Goal: Task Accomplishment & Management: Manage account settings

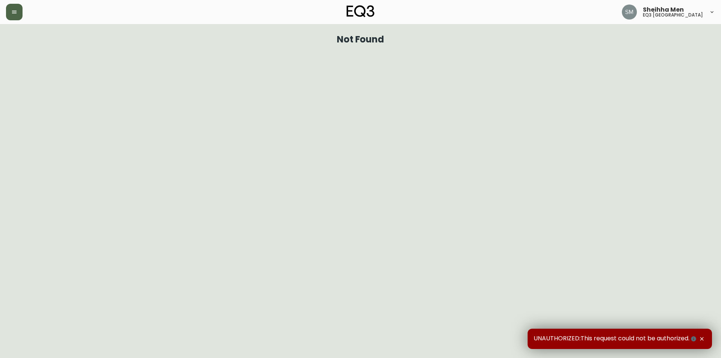
click at [17, 15] on button "button" at bounding box center [14, 12] width 17 height 17
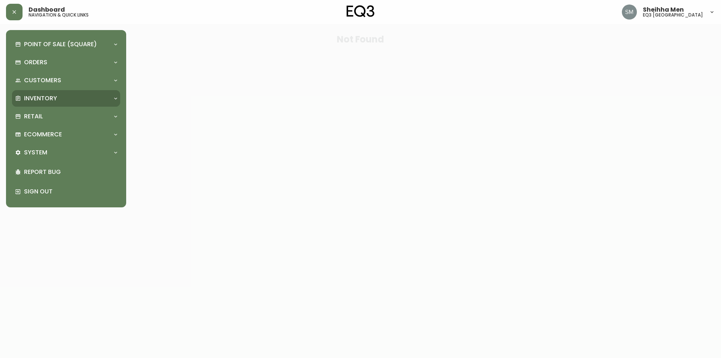
click at [55, 95] on p "Inventory" at bounding box center [40, 98] width 33 height 8
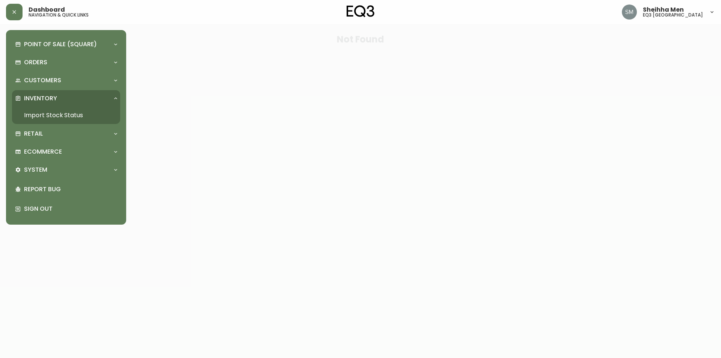
click at [67, 124] on div "Point of Sale (Square) Payments Virtual Terminal Transactions Search Terminals …" at bounding box center [66, 127] width 108 height 183
click at [66, 118] on link "Import Stock Status" at bounding box center [66, 115] width 108 height 17
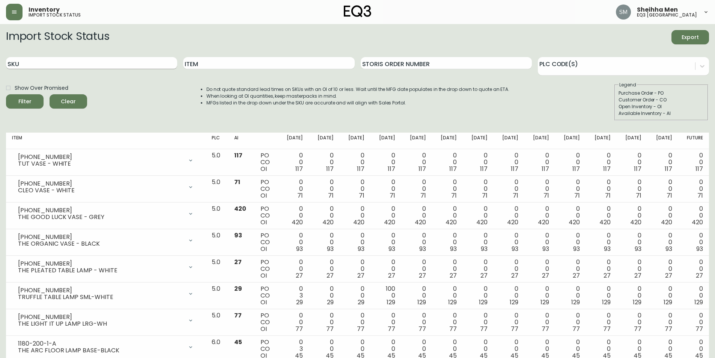
drag, startPoint x: 59, startPoint y: 47, endPoint x: 68, endPoint y: 62, distance: 17.2
click at [63, 53] on form "Import Stock Status Export SKU Item Storis Order Number PLC Code(s) Show Over P…" at bounding box center [357, 75] width 703 height 91
click at [68, 62] on input "SKU" at bounding box center [91, 63] width 171 height 12
paste input "[PHONE_NUMBER]"
type input "[PHONE_NUMBER]"
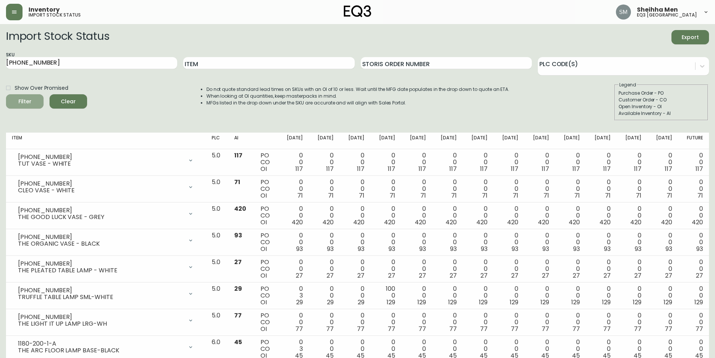
click at [41, 98] on button "Filter" at bounding box center [25, 101] width 38 height 14
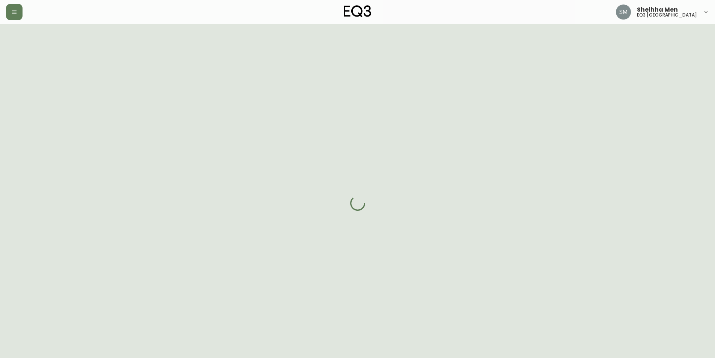
select select "ON"
select select "CA"
select select "CA_EN"
select select "Other"
select select "Real Estate Agent"
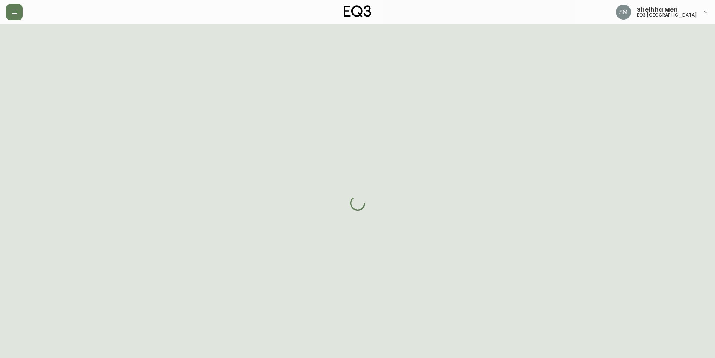
select select "cjw10z96r006i6gs06enveott"
select select "false"
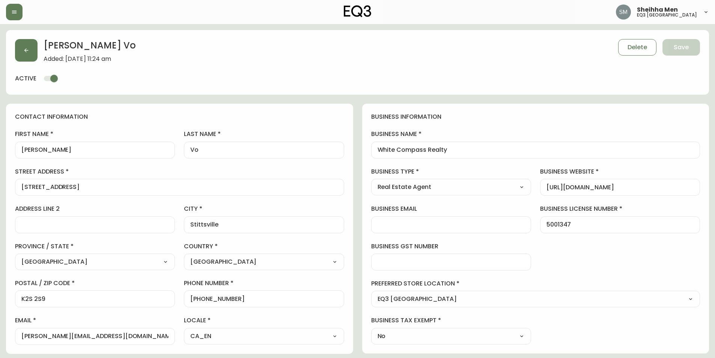
click at [140, 340] on div "kathleen@whitecompassrealty.ca" at bounding box center [95, 336] width 160 height 17
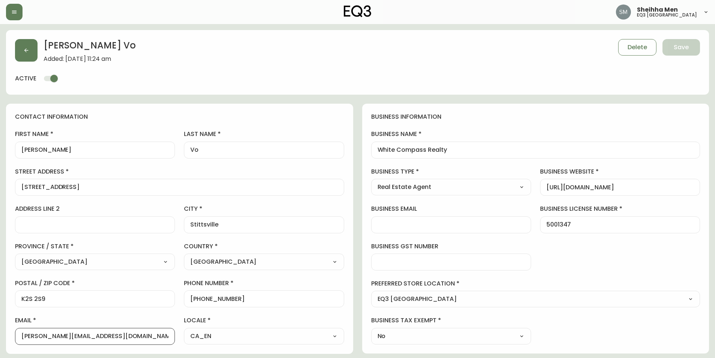
drag, startPoint x: 140, startPoint y: 337, endPoint x: 17, endPoint y: 335, distance: 123.2
click at [17, 335] on div "kathleen@whitecompassrealty.ca" at bounding box center [95, 336] width 160 height 17
click at [119, 151] on input "Kathleen" at bounding box center [94, 149] width 147 height 7
click at [459, 152] on input "White Compass Realty" at bounding box center [536, 149] width 317 height 7
